Goal: Go to known website: Go to known website

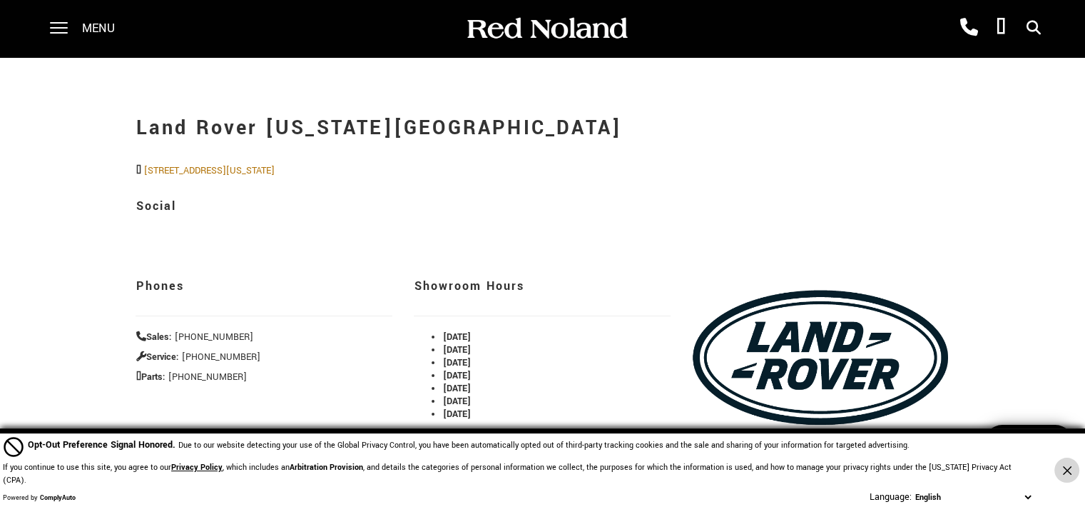
click at [1063, 470] on button "Close Button" at bounding box center [1067, 469] width 25 height 25
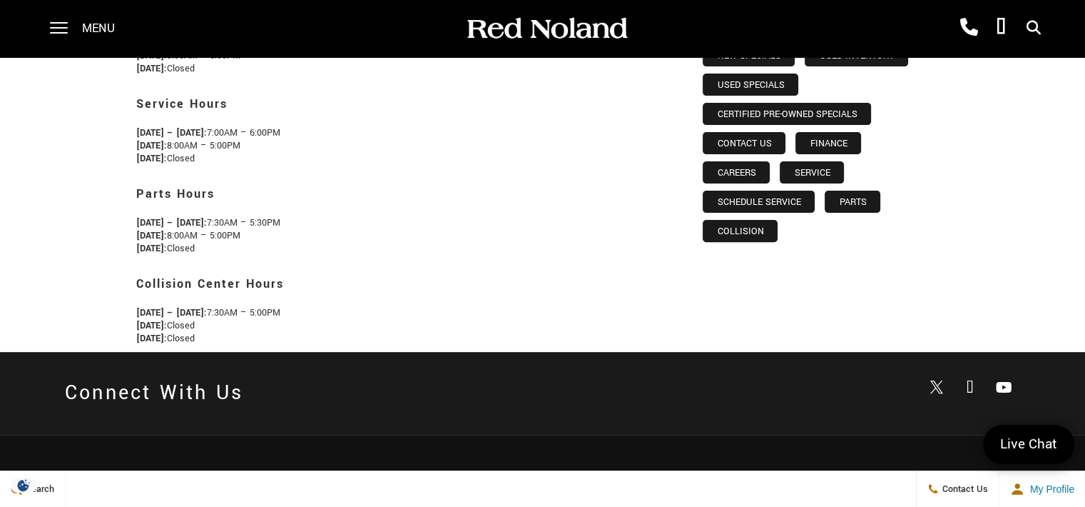
scroll to position [778, 0]
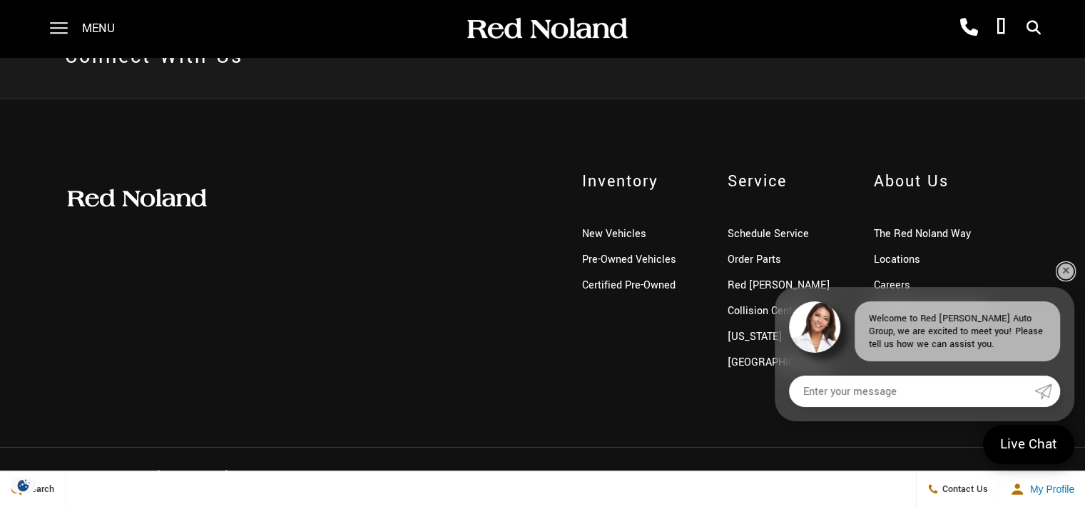
click at [1063, 269] on link "✕" at bounding box center [1065, 271] width 17 height 17
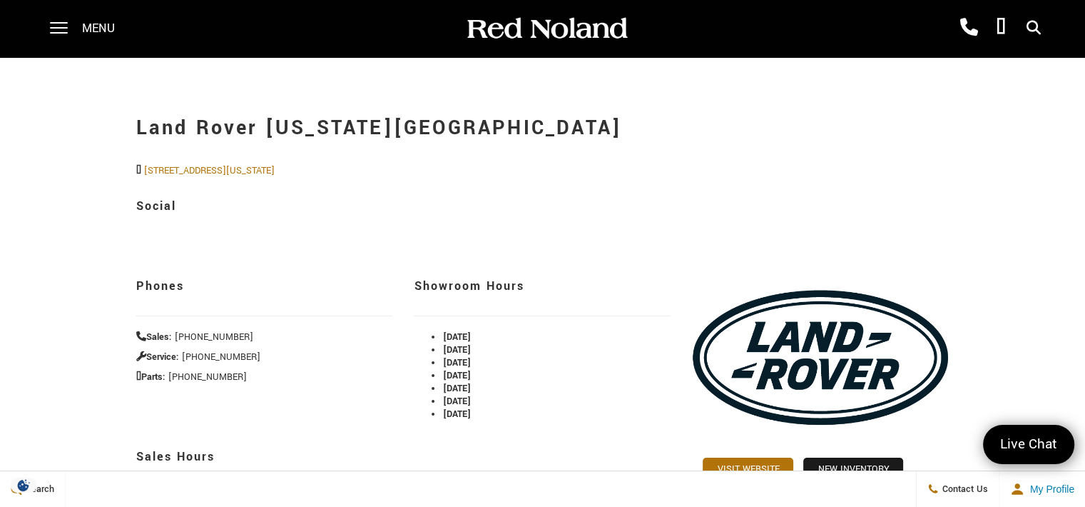
scroll to position [0, 0]
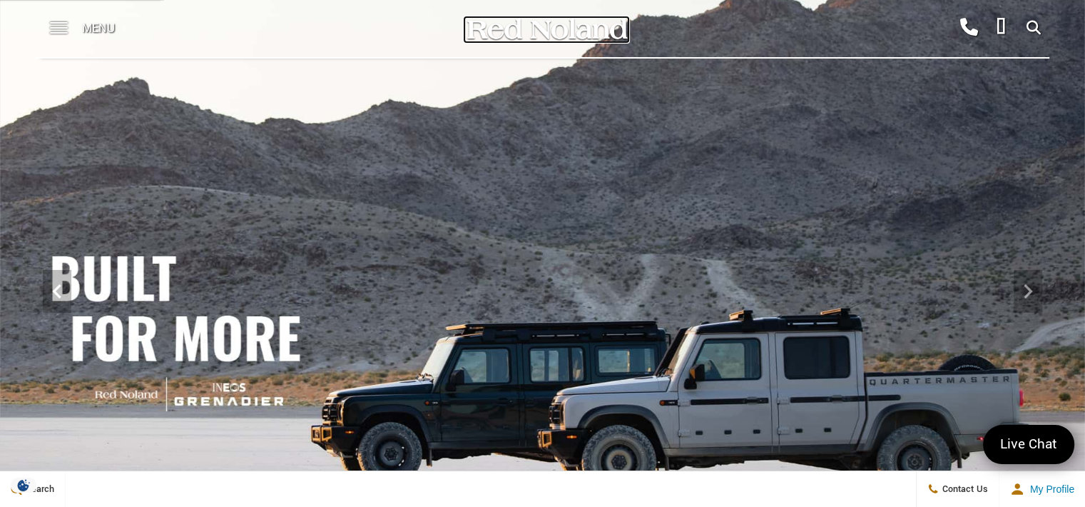
click at [619, 27] on img at bounding box center [546, 28] width 164 height 25
